Goal: Information Seeking & Learning: Learn about a topic

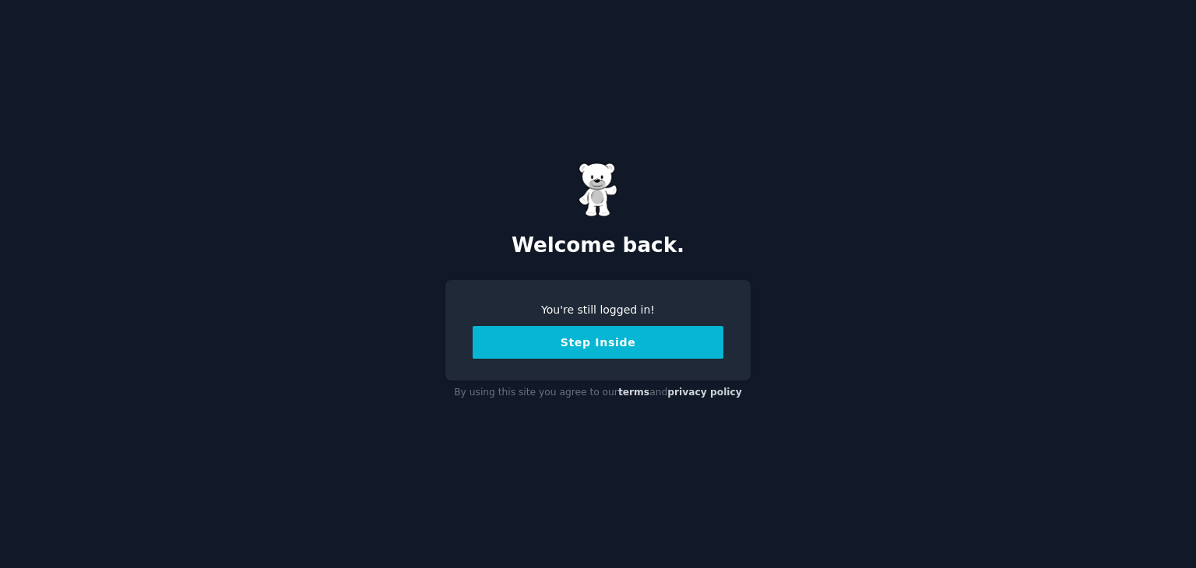
click at [560, 350] on button "Step Inside" at bounding box center [598, 342] width 251 height 33
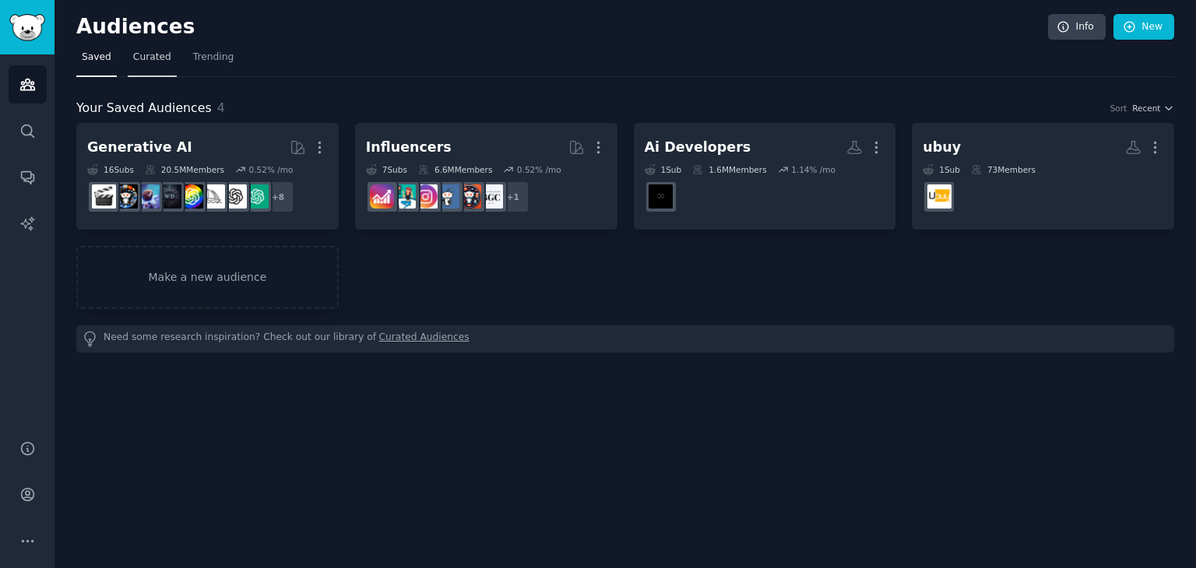
click at [148, 53] on span "Curated" at bounding box center [152, 58] width 38 height 14
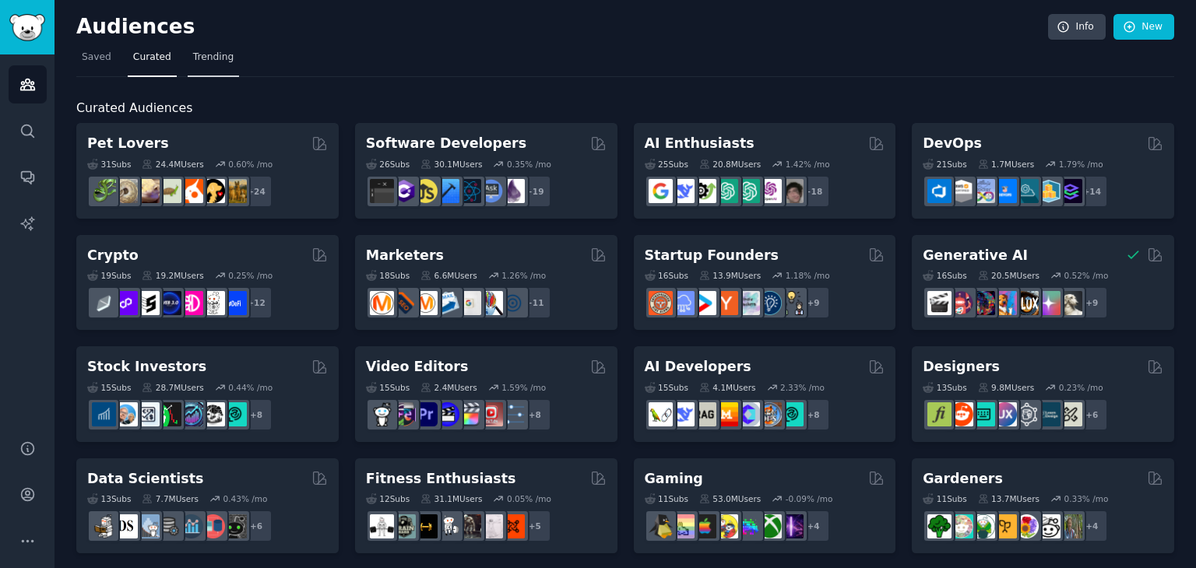
click at [194, 57] on span "Trending" at bounding box center [213, 58] width 40 height 14
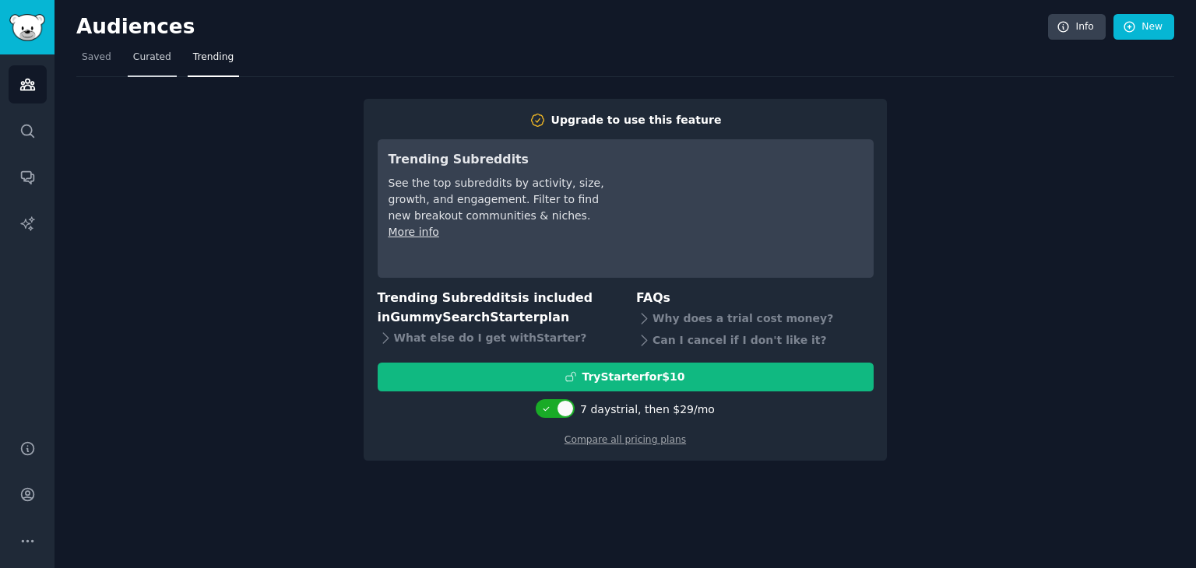
click at [136, 57] on span "Curated" at bounding box center [152, 58] width 38 height 14
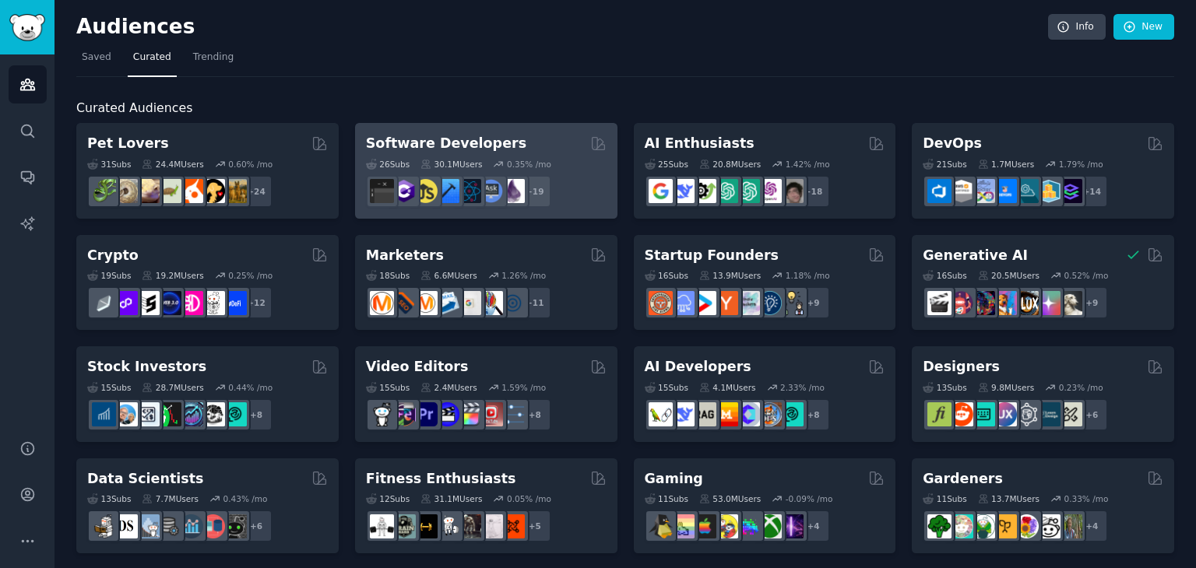
click at [441, 138] on h2 "Software Developers" at bounding box center [446, 143] width 160 height 19
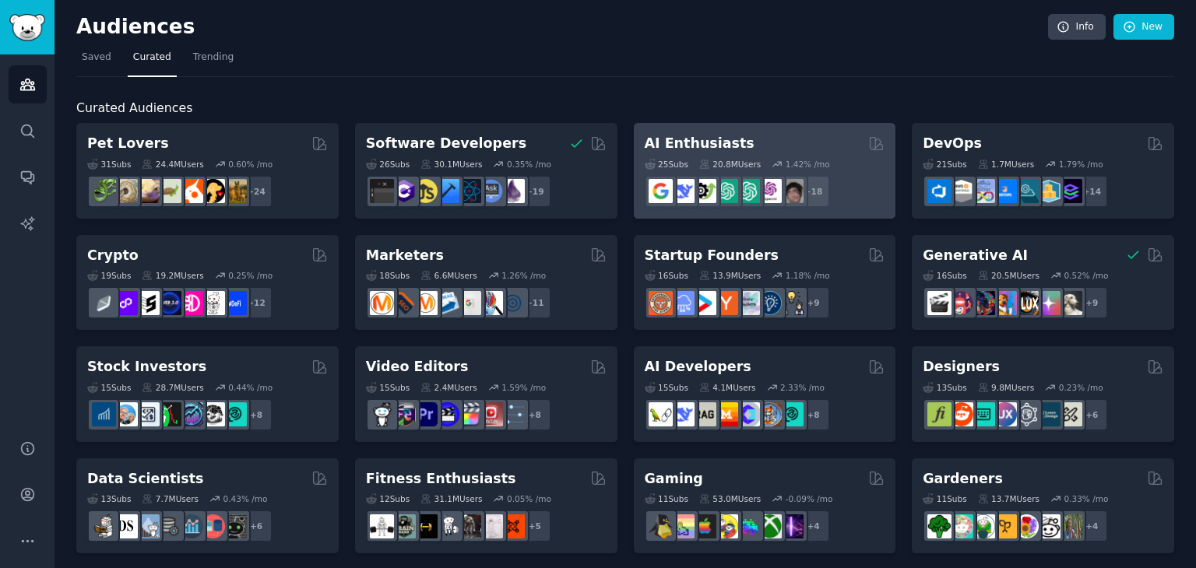
click at [723, 172] on div "25 Sub s 20.8M Users 1.42 % /mo r/chatgpt_prompts_ + 18" at bounding box center [765, 180] width 241 height 54
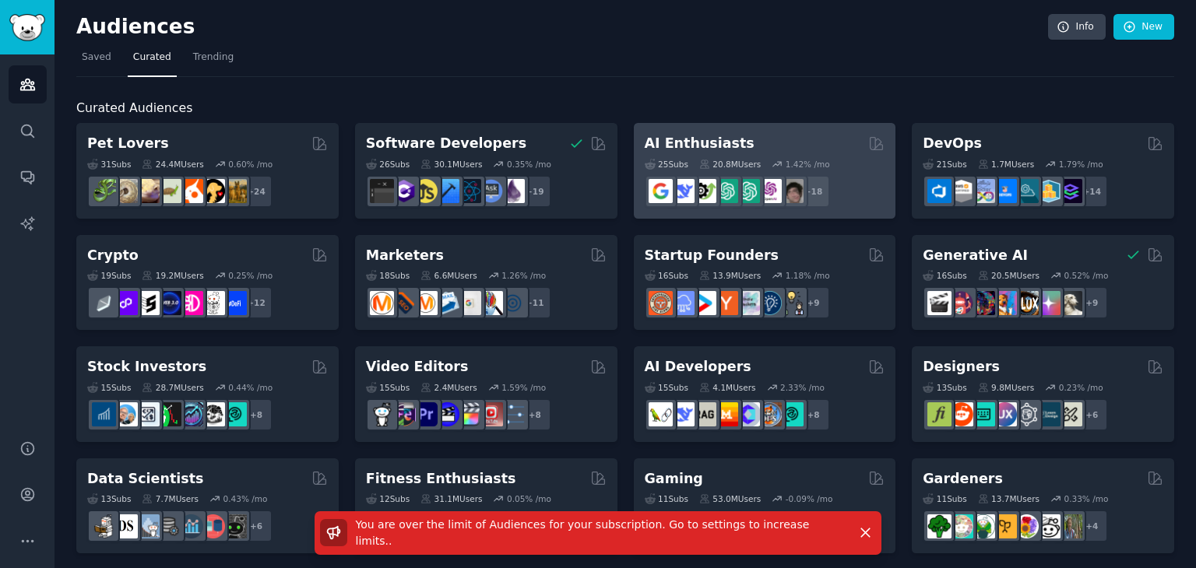
click at [667, 147] on h2 "AI Enthusiasts" at bounding box center [700, 143] width 110 height 19
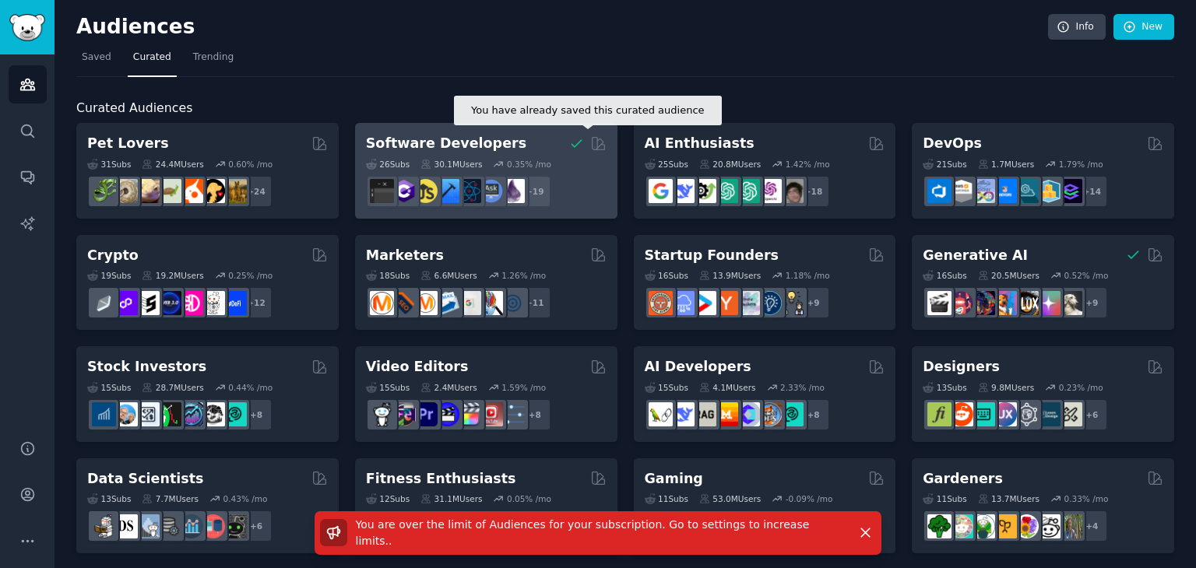
click at [563, 144] on span at bounding box center [574, 143] width 22 height 16
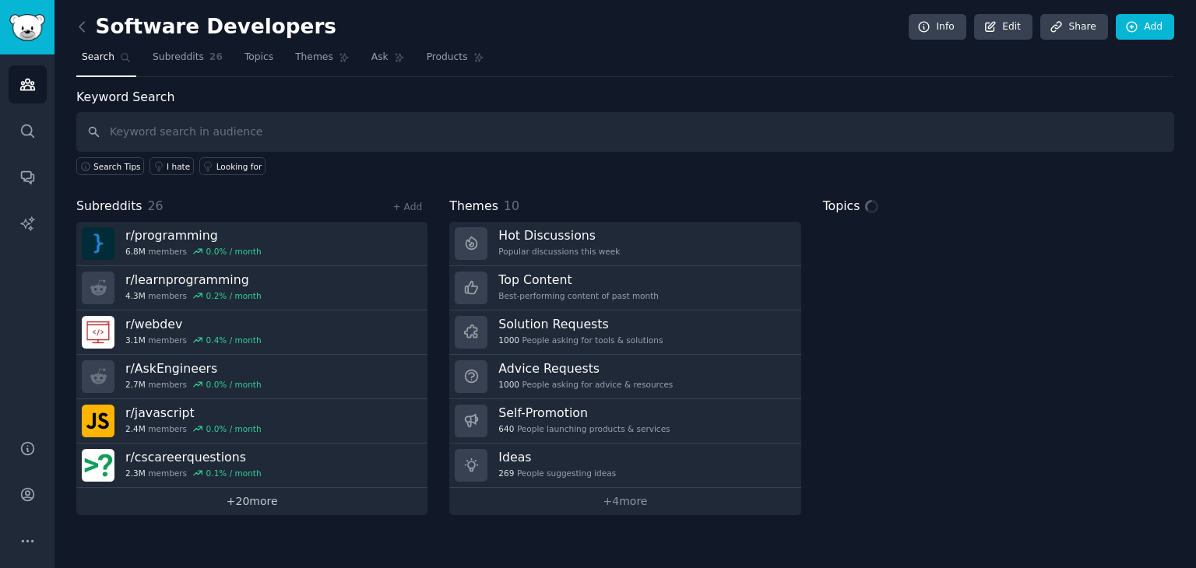
click at [251, 491] on link "+ 20 more" at bounding box center [251, 501] width 351 height 27
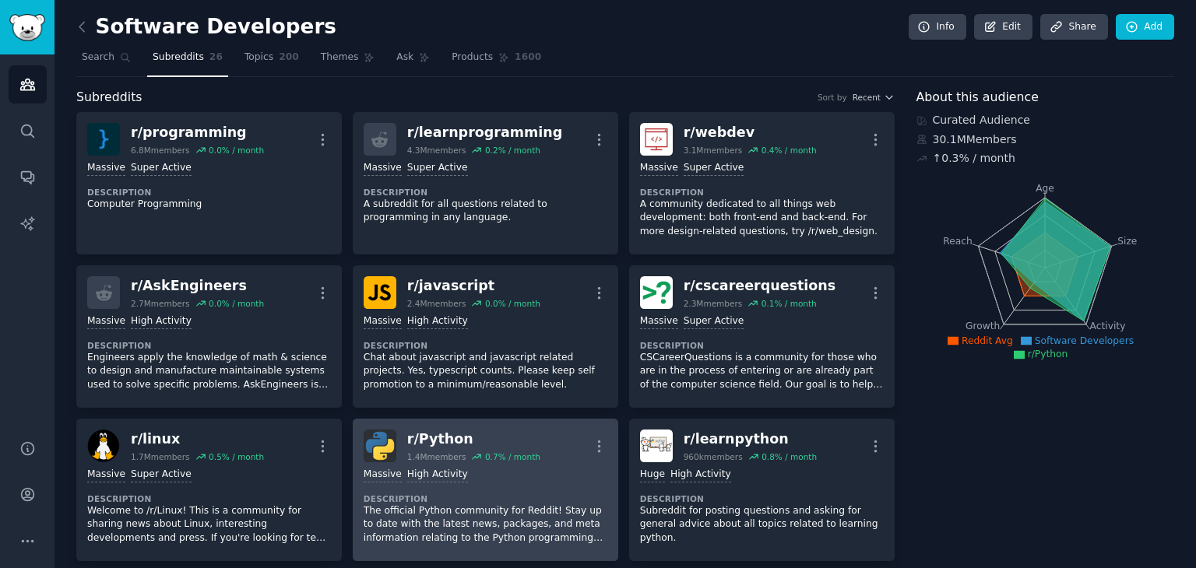
click at [424, 454] on div "1.4M members" at bounding box center [436, 457] width 59 height 11
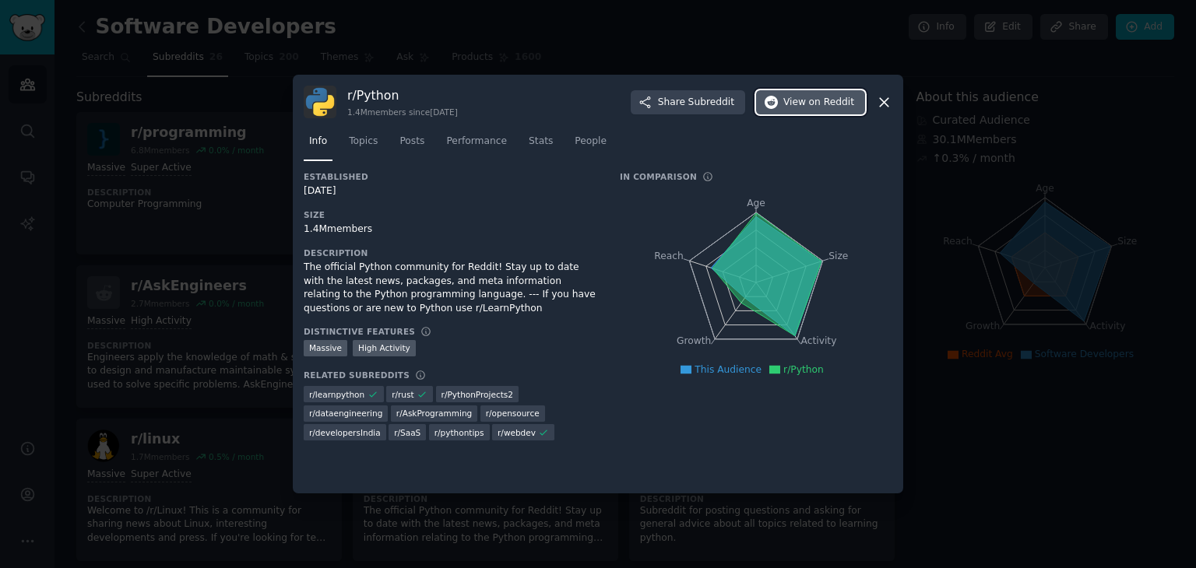
click at [797, 96] on span "View on Reddit" at bounding box center [818, 103] width 71 height 14
click at [237, 185] on div at bounding box center [598, 284] width 1196 height 568
click at [891, 101] on icon at bounding box center [884, 102] width 16 height 16
click at [888, 101] on icon at bounding box center [884, 102] width 16 height 16
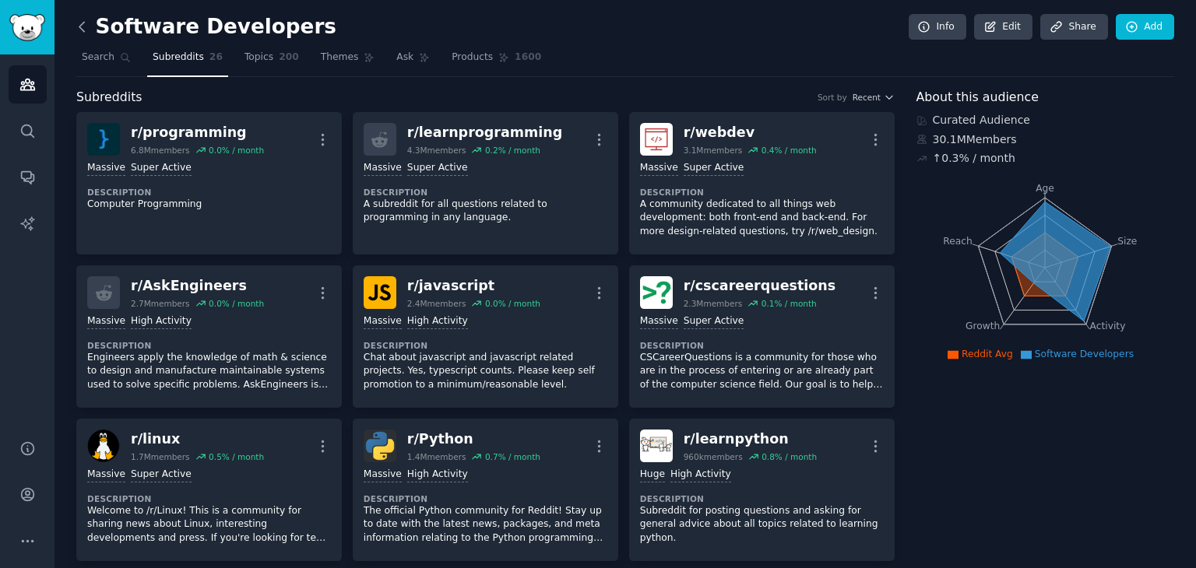
click at [78, 33] on icon at bounding box center [82, 27] width 16 height 16
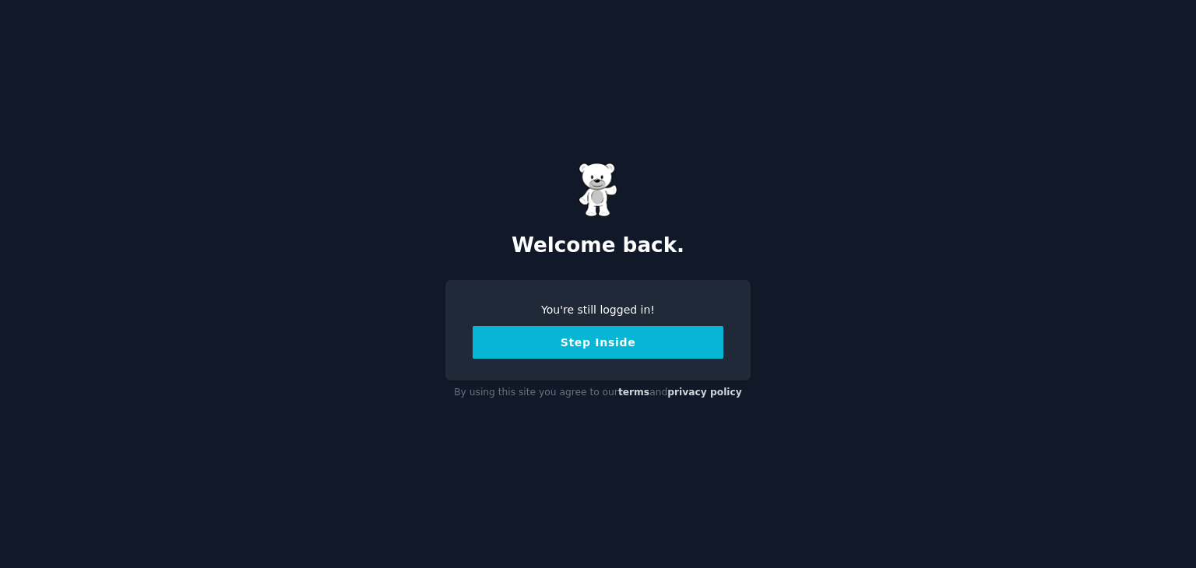
click at [573, 347] on button "Step Inside" at bounding box center [598, 342] width 251 height 33
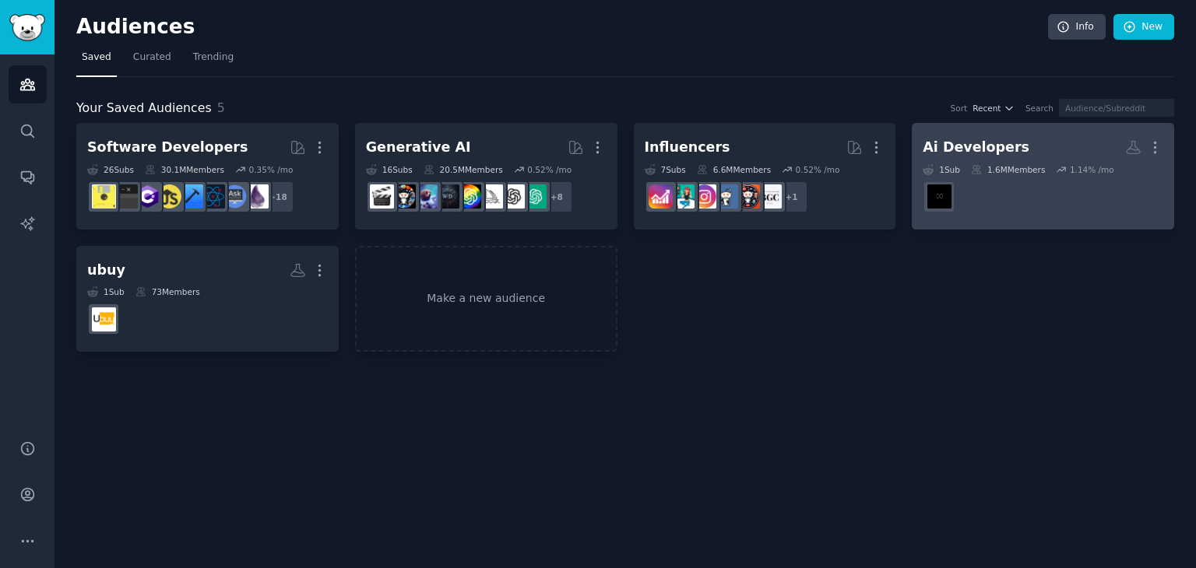
click at [947, 155] on div "Ai Developers" at bounding box center [976, 147] width 107 height 19
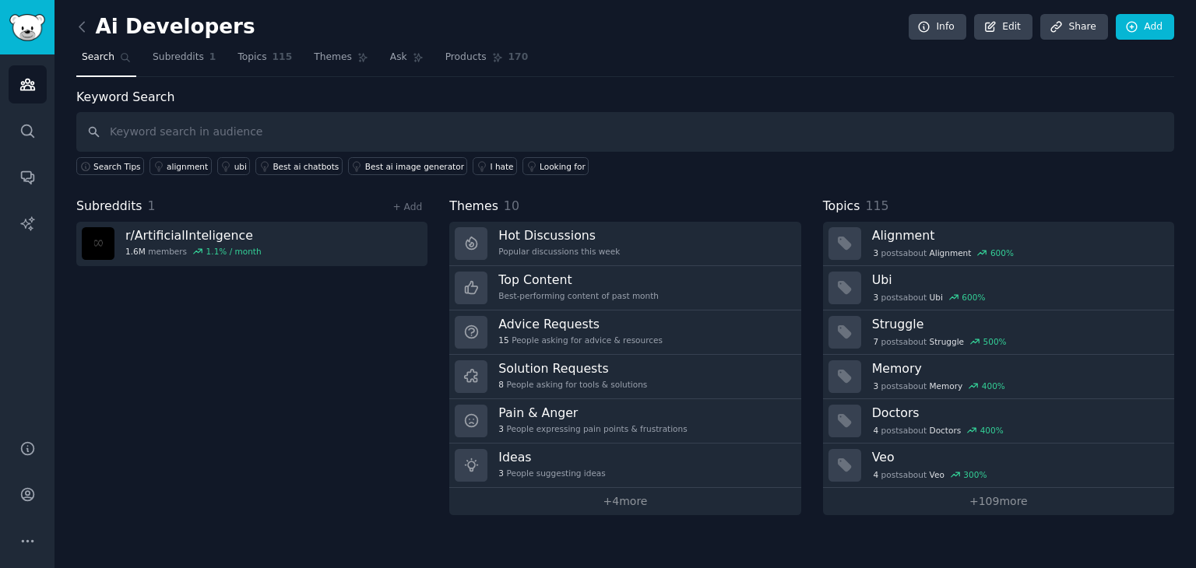
click at [91, 429] on div "Subreddits 1 + Add r/ ArtificialInteligence 1.6M members 1.1 % / month" at bounding box center [251, 356] width 351 height 318
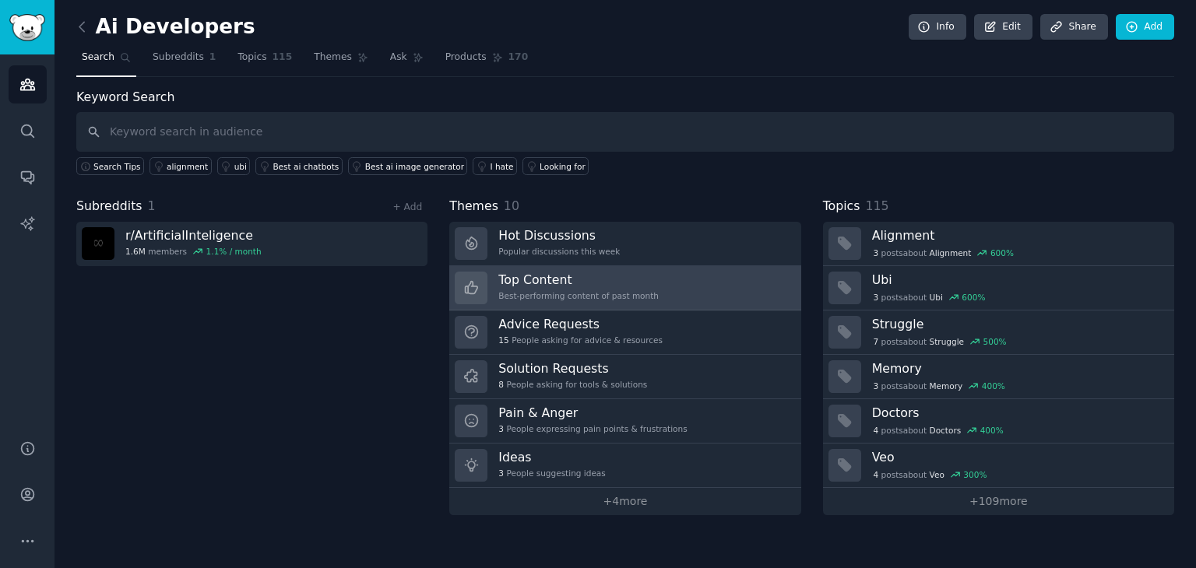
click at [694, 297] on link "Top Content Best-performing content of past month" at bounding box center [624, 288] width 351 height 44
